Goal: Task Accomplishment & Management: Manage account settings

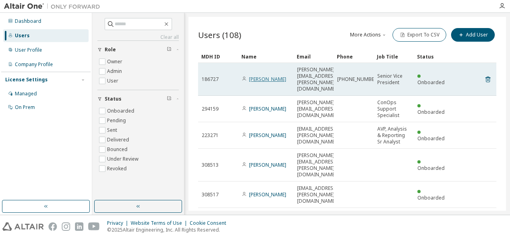
click at [264, 76] on link "Stephen Stanback" at bounding box center [267, 79] width 37 height 7
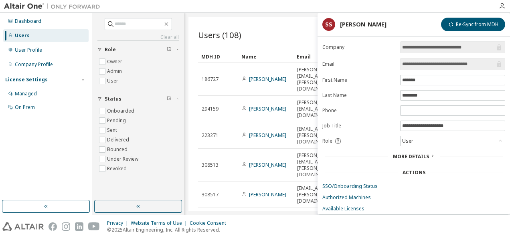
scroll to position [17, 0]
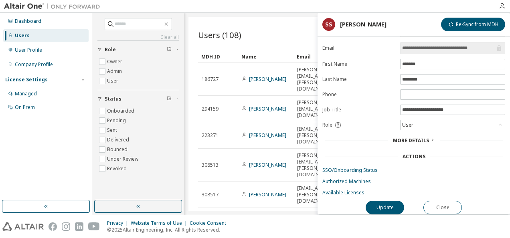
drag, startPoint x: 489, startPoint y: 47, endPoint x: 401, endPoint y: 46, distance: 87.9
click at [401, 46] on span "**********" at bounding box center [452, 48] width 105 height 12
click at [128, 22] on input "text" at bounding box center [139, 24] width 48 height 8
paste input "**********"
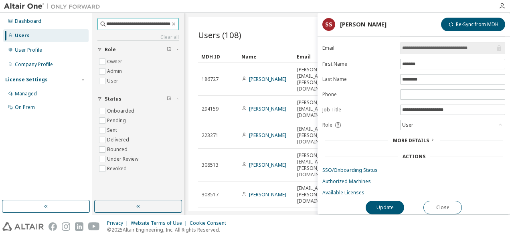
type input "**********"
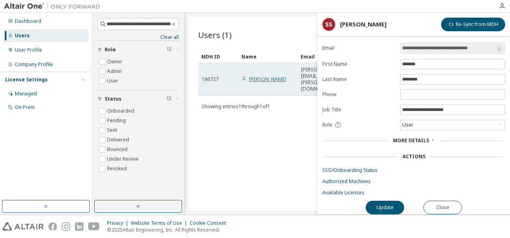
click at [274, 76] on link "Stephen Stanback" at bounding box center [267, 79] width 37 height 7
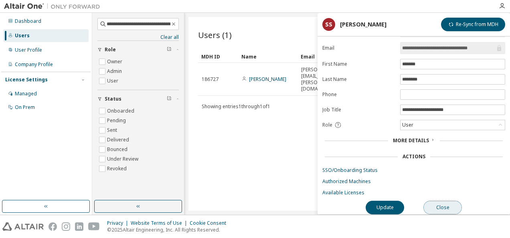
click at [447, 203] on button "Close" at bounding box center [443, 208] width 39 height 14
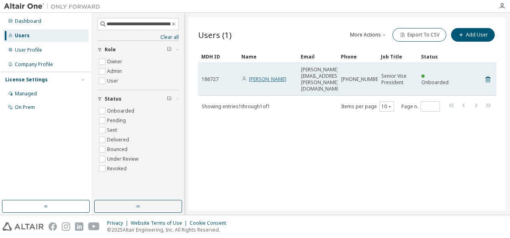
click at [266, 76] on link "Stephen Stanback" at bounding box center [267, 79] width 37 height 7
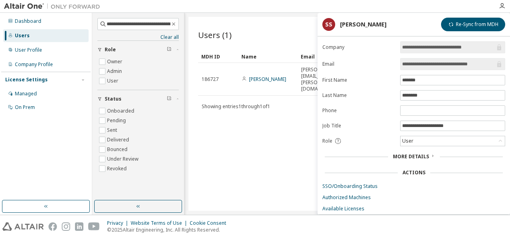
scroll to position [17, 0]
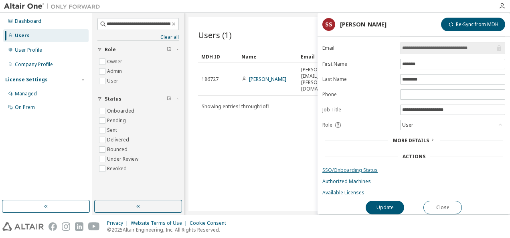
click at [347, 168] on link "SSO/Onboarding Status" at bounding box center [414, 170] width 183 height 6
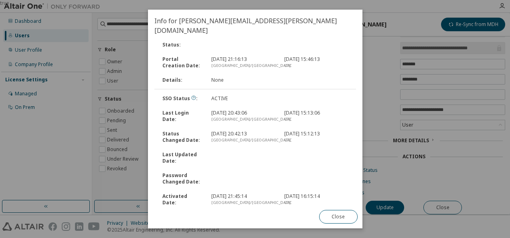
scroll to position [0, 0]
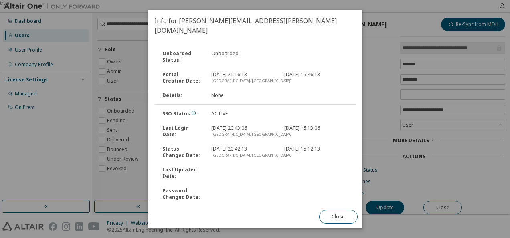
click at [331, 215] on button "Close" at bounding box center [338, 217] width 39 height 14
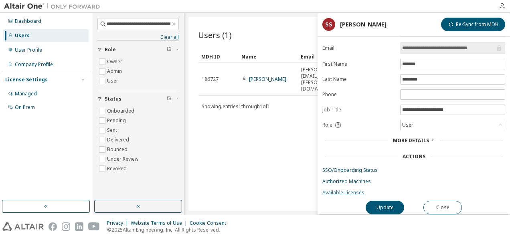
click at [346, 190] on link "Available Licenses" at bounding box center [414, 193] width 183 height 6
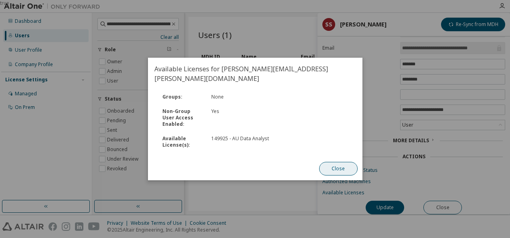
click at [337, 162] on button "Close" at bounding box center [338, 169] width 39 height 14
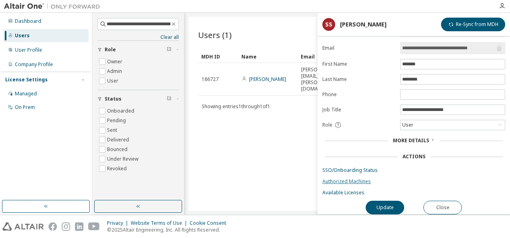
click at [336, 179] on link "Authorized Machines" at bounding box center [414, 182] width 183 height 6
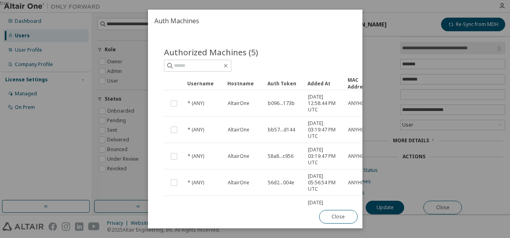
scroll to position [68, 0]
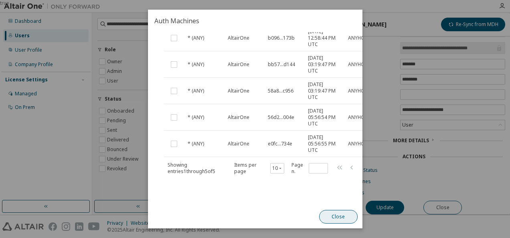
click at [336, 215] on button "Close" at bounding box center [338, 217] width 39 height 14
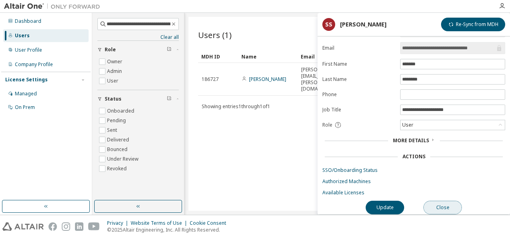
click at [440, 207] on button "Close" at bounding box center [443, 208] width 39 height 14
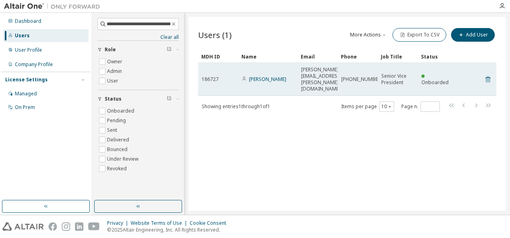
click at [487, 77] on icon at bounding box center [488, 80] width 5 height 6
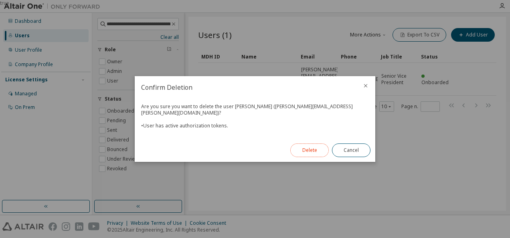
click at [309, 148] on button "Delete" at bounding box center [309, 151] width 39 height 14
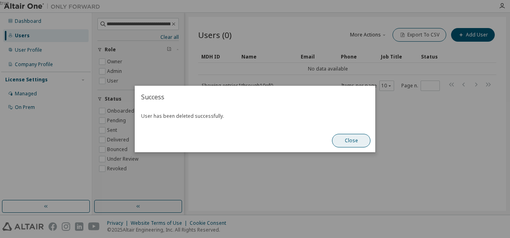
click at [347, 140] on button "Close" at bounding box center [351, 141] width 39 height 14
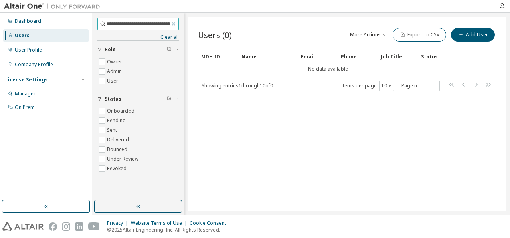
click at [175, 22] on icon "button" at bounding box center [174, 24] width 6 height 6
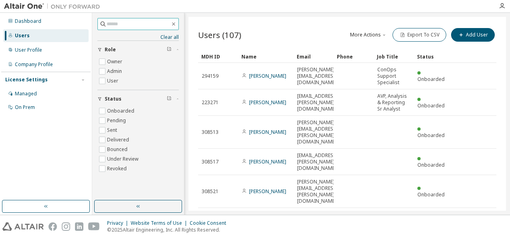
click at [116, 24] on input "text" at bounding box center [139, 24] width 64 height 8
paste input "**********"
type input "**********"
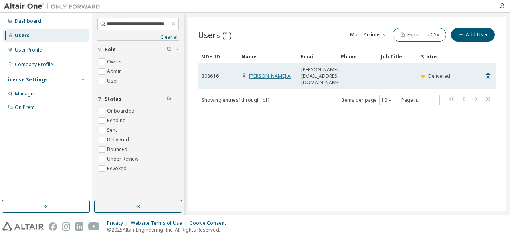
click at [268, 73] on link "ManojKumar A" at bounding box center [270, 76] width 42 height 7
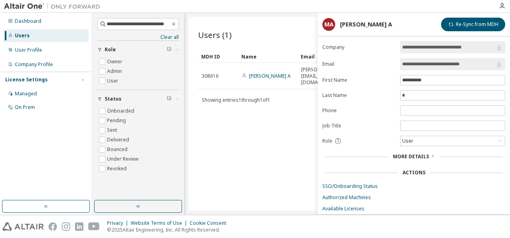
scroll to position [17, 0]
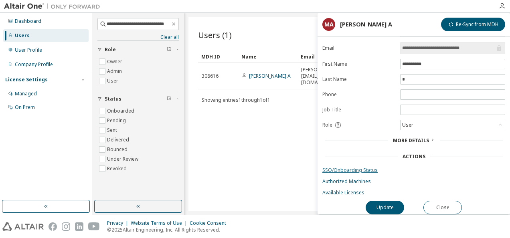
click at [339, 168] on link "SSO/Onboarding Status" at bounding box center [414, 170] width 183 height 6
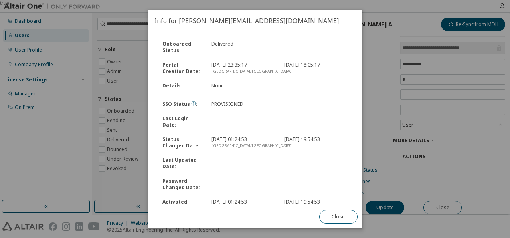
scroll to position [55, 0]
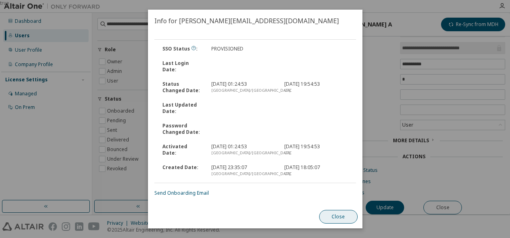
click at [341, 217] on button "Close" at bounding box center [338, 217] width 39 height 14
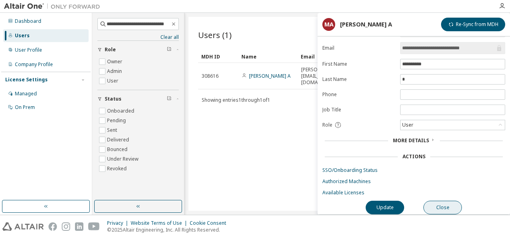
click at [437, 202] on button "Close" at bounding box center [443, 208] width 39 height 14
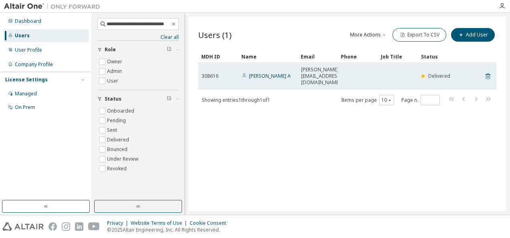
click at [487, 71] on icon at bounding box center [488, 76] width 7 height 10
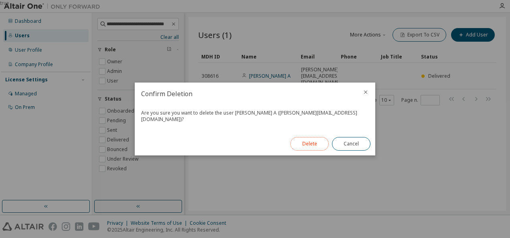
click at [308, 139] on button "Delete" at bounding box center [309, 144] width 39 height 14
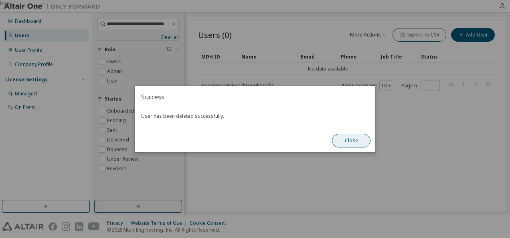
click at [349, 141] on button "Close" at bounding box center [351, 141] width 39 height 14
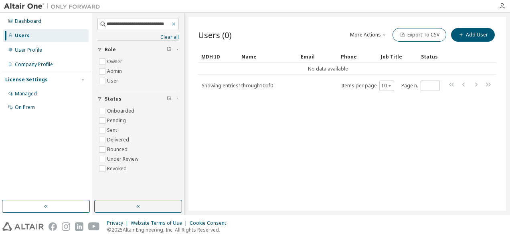
click at [174, 22] on icon "button" at bounding box center [174, 24] width 6 height 6
